Goal: Task Accomplishment & Management: Use online tool/utility

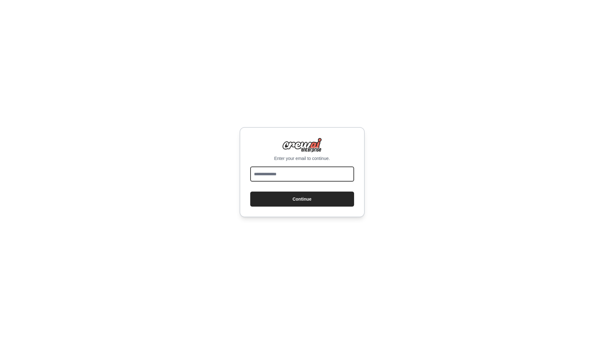
click at [306, 174] on input "email" at bounding box center [302, 173] width 104 height 15
type input "**********"
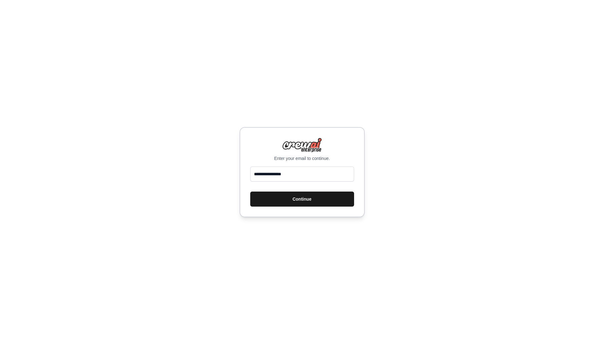
click at [312, 201] on button "Continue" at bounding box center [302, 198] width 104 height 15
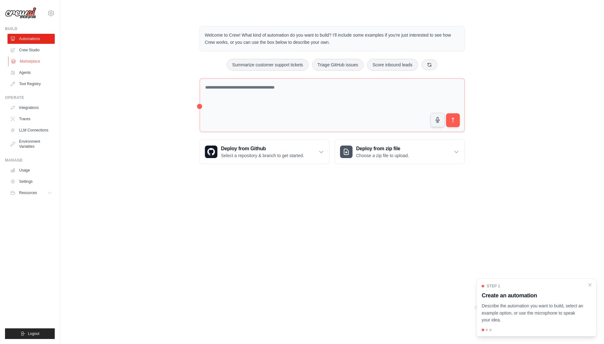
click at [36, 62] on link "Marketplace" at bounding box center [31, 61] width 47 height 10
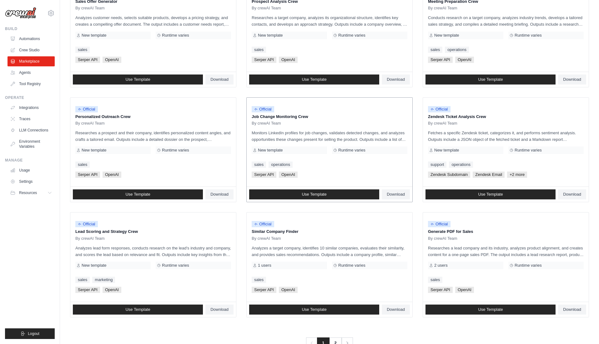
scroll to position [236, 0]
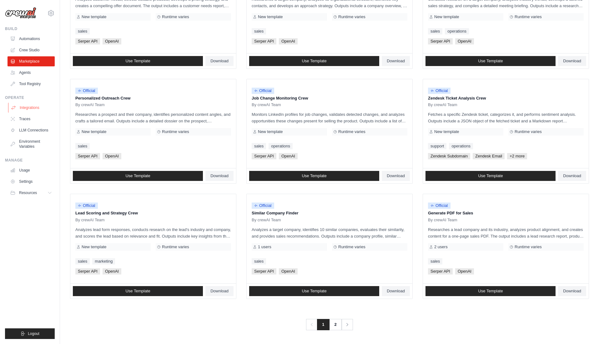
click at [28, 110] on link "Integrations" at bounding box center [31, 108] width 47 height 10
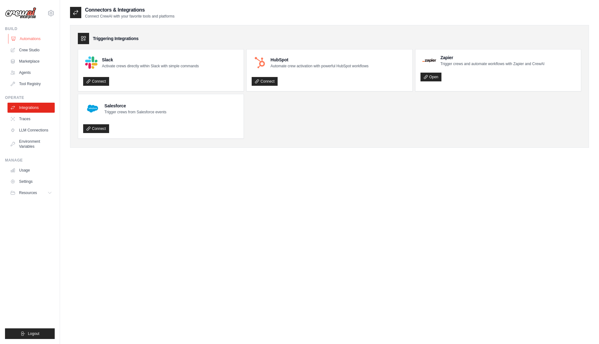
click at [35, 41] on link "Automations" at bounding box center [31, 39] width 47 height 10
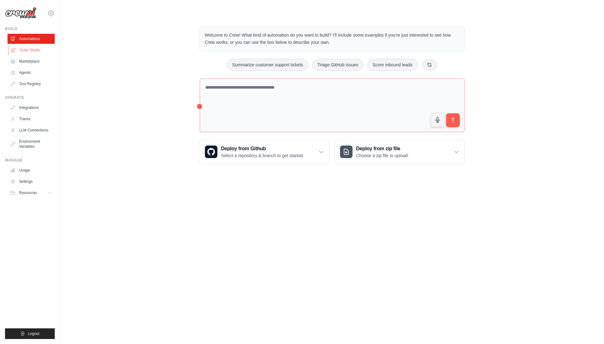
click at [36, 52] on link "Crew Studio" at bounding box center [31, 50] width 47 height 10
click at [35, 50] on link "Crew Studio" at bounding box center [31, 50] width 47 height 10
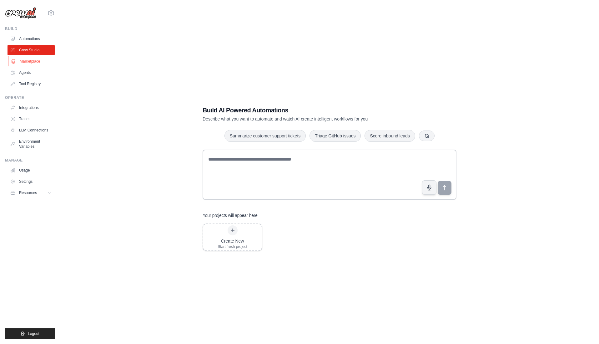
click at [34, 62] on link "Marketplace" at bounding box center [31, 61] width 47 height 10
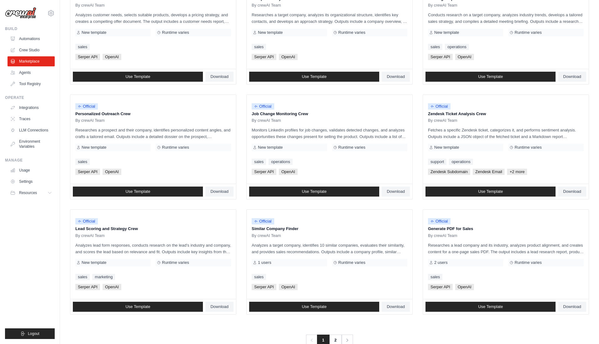
scroll to position [236, 0]
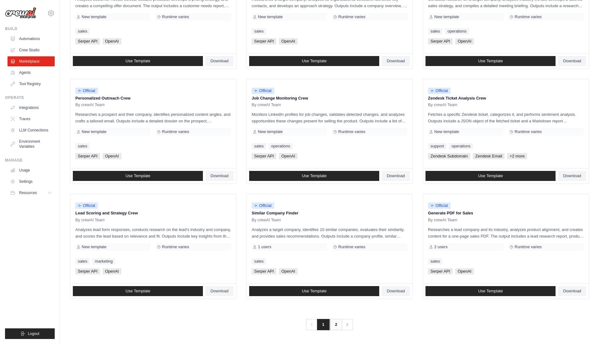
click at [334, 325] on link "2" at bounding box center [336, 324] width 13 height 11
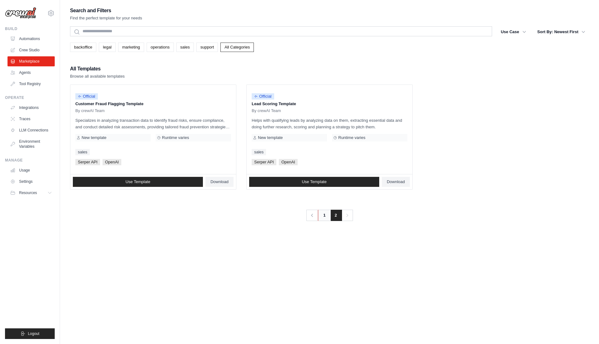
click at [326, 216] on link "1" at bounding box center [324, 215] width 13 height 11
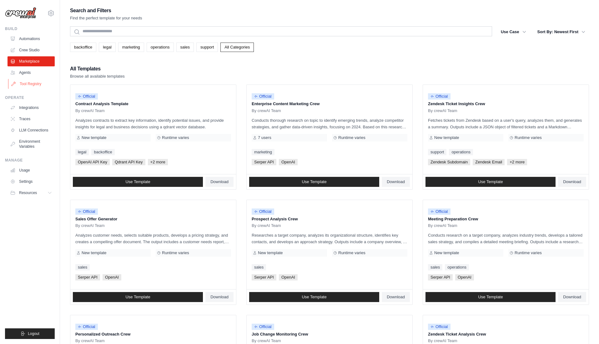
click at [23, 82] on link "Tool Registry" at bounding box center [31, 84] width 47 height 10
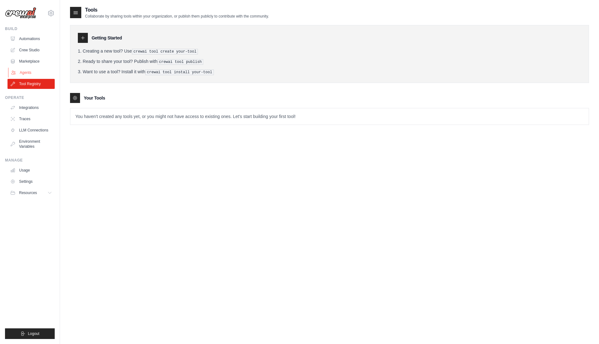
click at [23, 72] on link "Agents" at bounding box center [31, 73] width 47 height 10
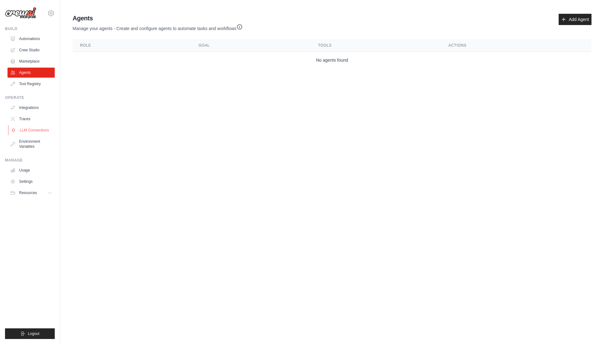
click at [33, 131] on link "LLM Connections" at bounding box center [31, 130] width 47 height 10
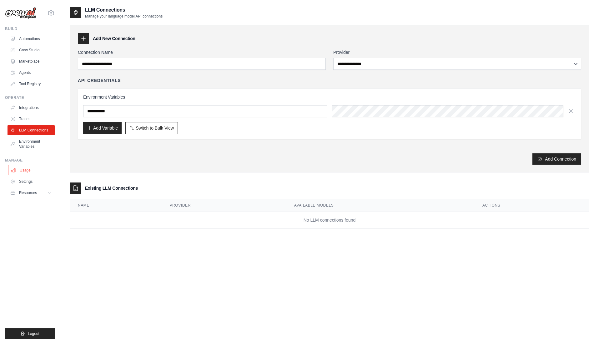
click at [24, 170] on link "Usage" at bounding box center [31, 170] width 47 height 10
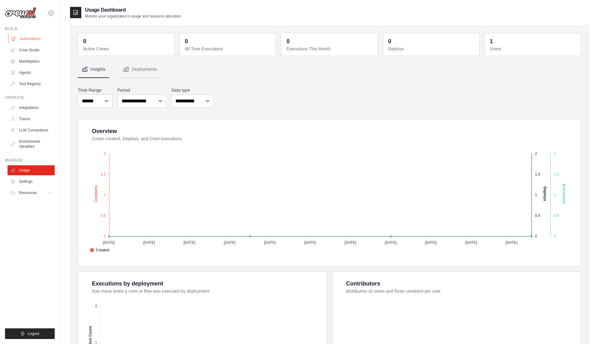
click at [30, 38] on link "Automations" at bounding box center [31, 39] width 47 height 10
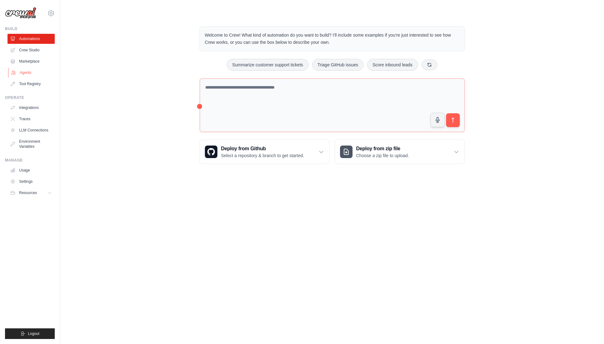
click at [23, 75] on link "Agents" at bounding box center [31, 73] width 47 height 10
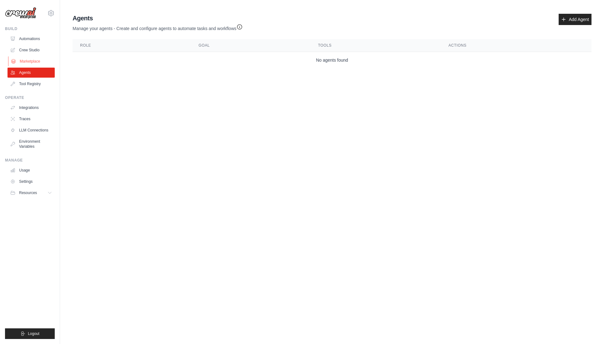
click at [23, 60] on link "Marketplace" at bounding box center [31, 61] width 47 height 10
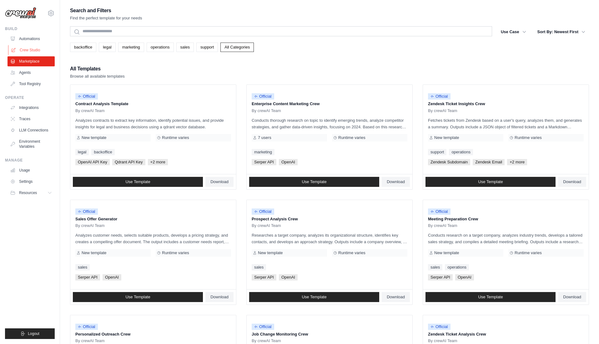
click at [28, 51] on link "Crew Studio" at bounding box center [31, 50] width 47 height 10
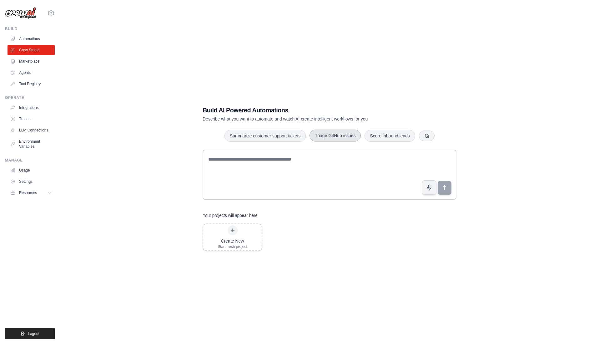
click at [337, 139] on button "Triage GitHub issues" at bounding box center [335, 136] width 51 height 12
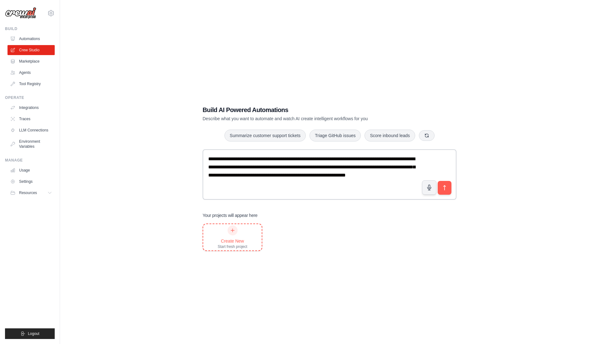
click at [236, 238] on div "Create New" at bounding box center [233, 241] width 30 height 6
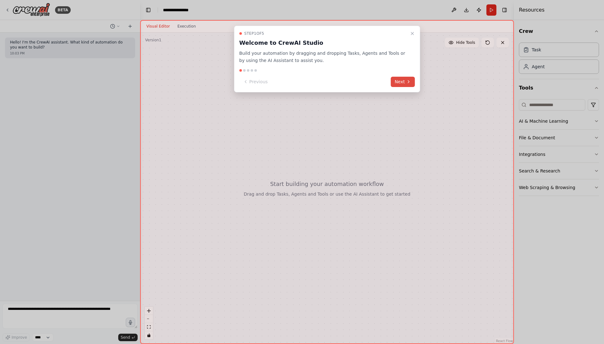
click at [399, 82] on button "Next" at bounding box center [403, 82] width 24 height 10
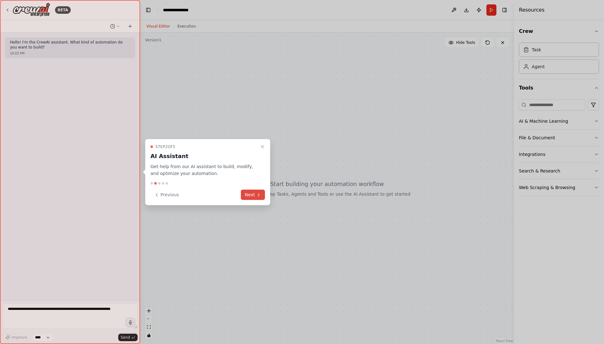
click at [254, 196] on button "Next" at bounding box center [253, 195] width 24 height 10
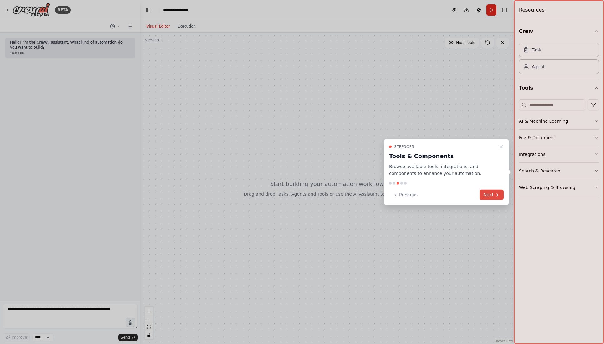
click at [500, 198] on button "Next" at bounding box center [492, 195] width 24 height 10
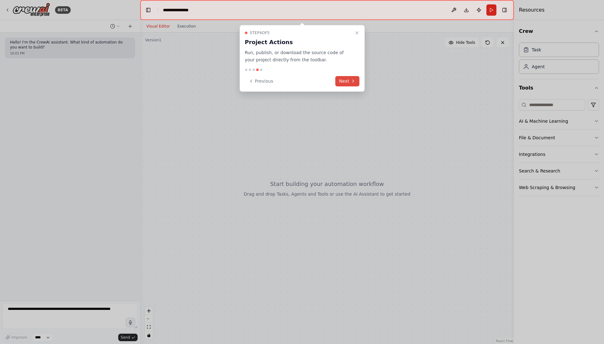
click at [351, 81] on icon at bounding box center [353, 81] width 5 height 5
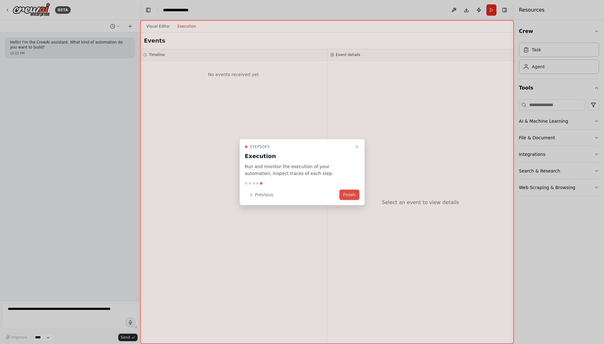
click at [353, 192] on button "Finish" at bounding box center [349, 195] width 20 height 10
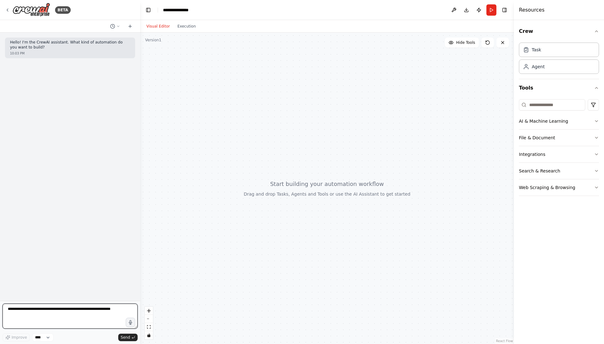
click at [45, 318] on textarea at bounding box center [70, 315] width 135 height 25
click at [595, 121] on icon "button" at bounding box center [596, 121] width 5 height 5
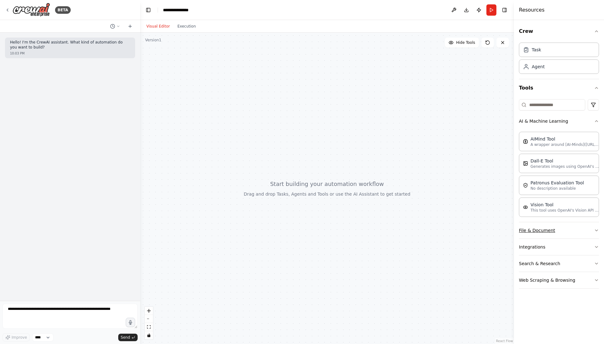
click at [582, 228] on button "File & Document" at bounding box center [559, 230] width 80 height 16
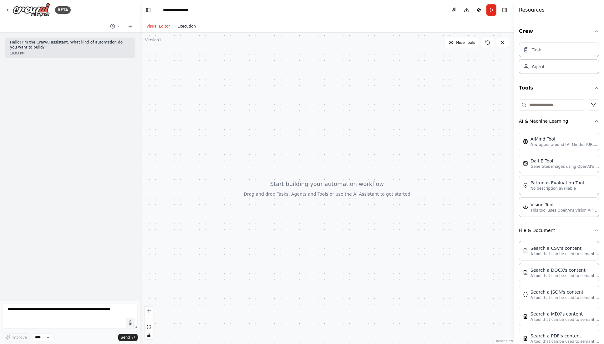
click at [184, 26] on button "Execution" at bounding box center [187, 27] width 26 height 8
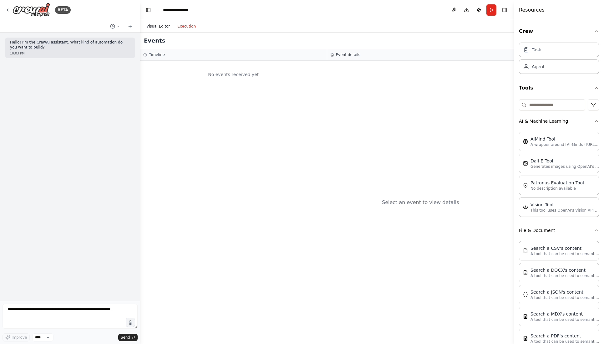
click at [158, 26] on button "Visual Editor" at bounding box center [158, 27] width 31 height 8
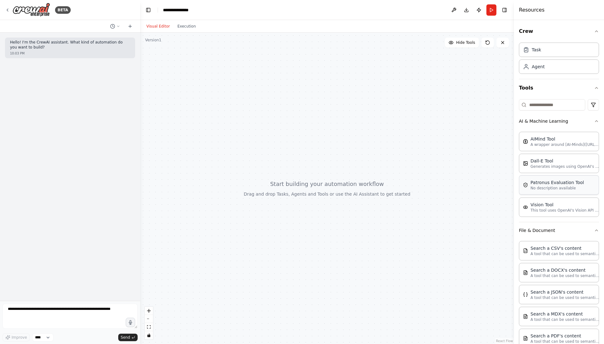
click at [547, 191] on div "Patronus Evaluation Tool No description available" at bounding box center [559, 184] width 80 height 19
click at [549, 183] on div "Patronus Evaluation Tool" at bounding box center [558, 182] width 54 height 6
click at [554, 162] on div "Dall-E Tool" at bounding box center [565, 160] width 69 height 6
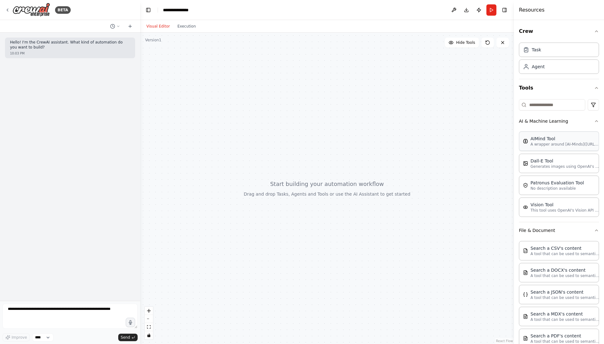
click at [553, 145] on p "A wrapper around [AI-Minds](https://mindsdb.com/minds). Useful for when you nee…" at bounding box center [565, 144] width 69 height 5
click at [569, 244] on div "Search a CSV's content A tool that can be used to semantic search a query from …" at bounding box center [559, 250] width 80 height 19
click at [569, 249] on div "Search a CSV's content" at bounding box center [565, 248] width 69 height 6
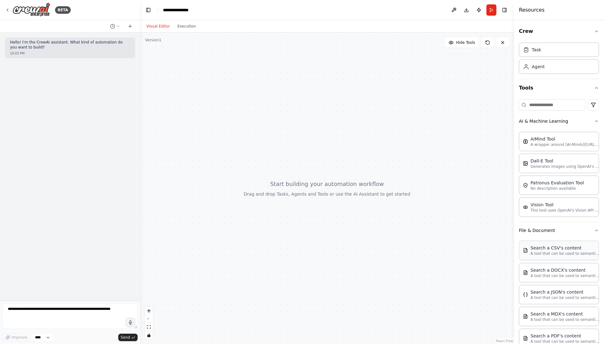
click at [569, 249] on div "Search a CSV's content" at bounding box center [565, 248] width 69 height 6
click at [503, 43] on icon at bounding box center [503, 42] width 3 height 3
click at [539, 72] on div "Agent" at bounding box center [559, 66] width 80 height 14
drag, startPoint x: 544, startPoint y: 44, endPoint x: 544, endPoint y: 49, distance: 5.0
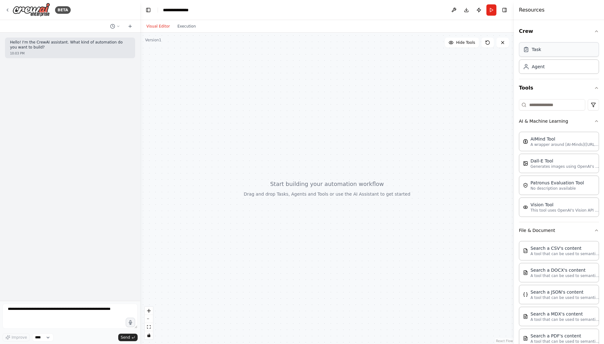
click at [544, 44] on div "Task" at bounding box center [559, 49] width 80 height 14
click at [131, 26] on icon at bounding box center [130, 26] width 5 height 5
click at [132, 26] on icon at bounding box center [130, 26] width 5 height 5
click at [151, 310] on button "zoom in" at bounding box center [149, 311] width 8 height 8
click at [152, 309] on button "zoom in" at bounding box center [149, 311] width 8 height 8
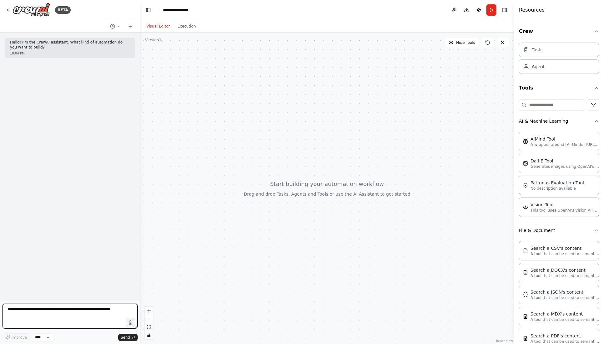
click at [82, 315] on textarea at bounding box center [70, 315] width 135 height 25
type textarea "***"
click at [127, 339] on span "Send" at bounding box center [125, 337] width 9 height 5
